Goal: Information Seeking & Learning: Learn about a topic

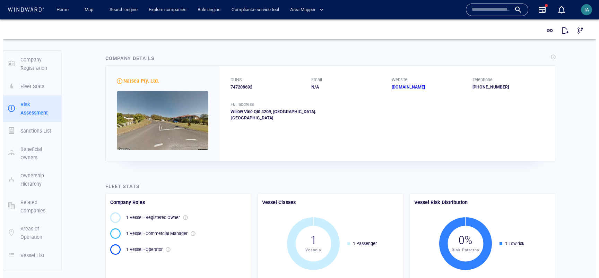
scroll to position [6, 0]
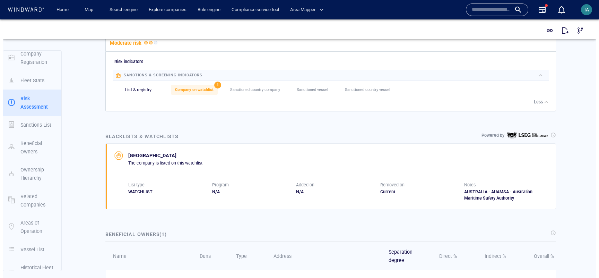
click at [576, 91] on div "Company Details Natsea Pty. Ltd. DUNS 747208692 Email N/A Website [DOMAIN_NAME]…" at bounding box center [330, 188] width 531 height 865
click at [575, 102] on div "Company Details Natsea Pty. Ltd. DUNS 747208692 Email N/A Website [DOMAIN_NAME]…" at bounding box center [330, 188] width 531 height 865
click at [568, 123] on div "Company Details Natsea Pty. Ltd. DUNS 747208692 Email N/A Website [DOMAIN_NAME]…" at bounding box center [330, 188] width 531 height 865
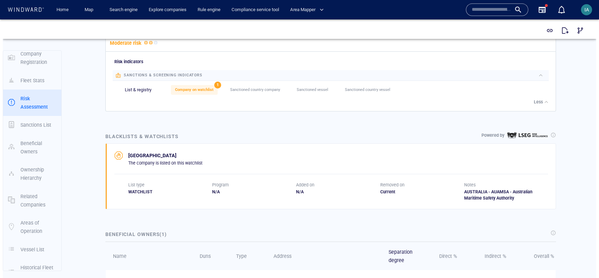
scroll to position [0, 0]
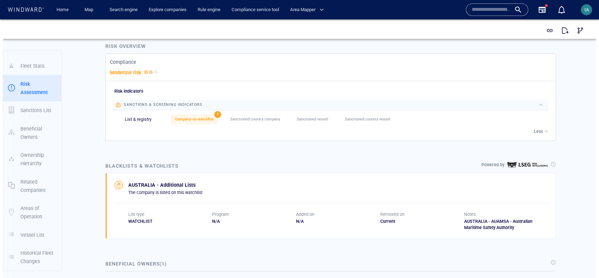
scroll to position [257, 0]
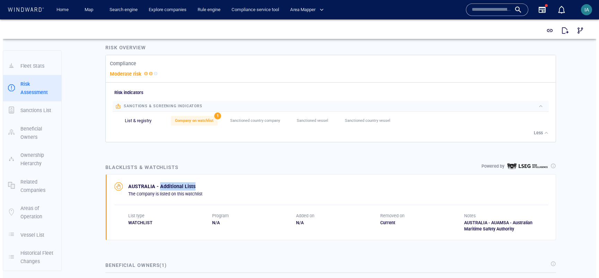
drag, startPoint x: 156, startPoint y: 183, endPoint x: 195, endPoint y: 183, distance: 38.5
click at [195, 183] on p "AUSTRALIA - Additional Lists" at bounding box center [165, 186] width 74 height 8
click at [174, 182] on p "AUSTRALIA - Additional Lists" at bounding box center [165, 186] width 74 height 8
drag, startPoint x: 157, startPoint y: 181, endPoint x: 200, endPoint y: 183, distance: 43.4
click at [200, 183] on div "AUSTRALIA - Additional Lists The company is listed on this watchlist" at bounding box center [331, 189] width 434 height 15
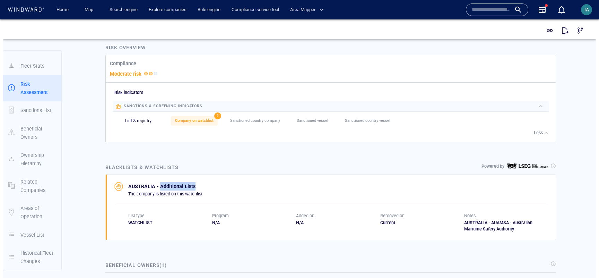
copy p "Additional Lists"
click at [187, 147] on div "Company Details Natsea Pty. Ltd. DUNS 747208692 Email N/A Website www.kookaburr…" at bounding box center [330, 219] width 531 height 865
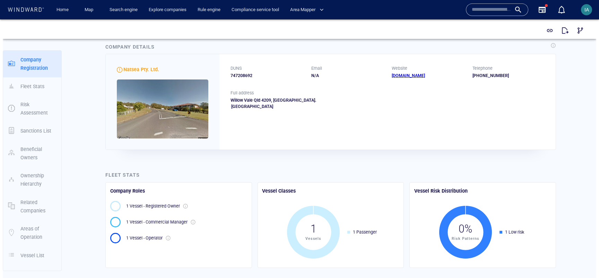
scroll to position [0, 0]
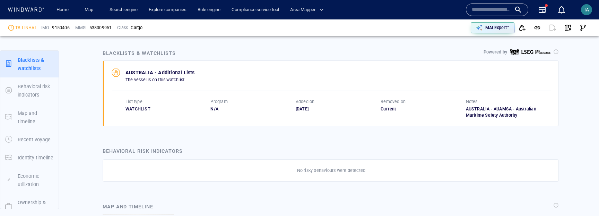
scroll to position [63, 0]
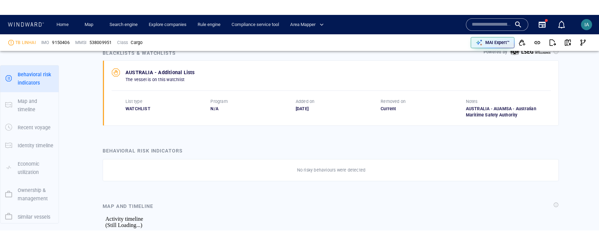
scroll to position [5906, 0]
